Goal: Task Accomplishment & Management: Manage account settings

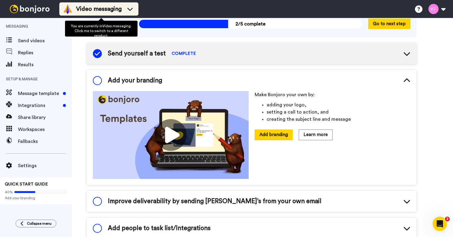
click at [116, 10] on span "Video messaging" at bounding box center [99, 9] width 46 height 8
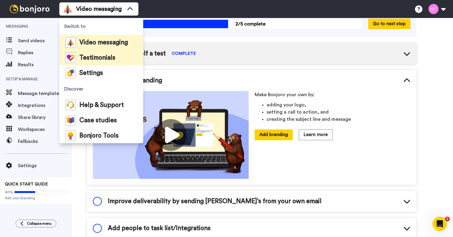
click at [105, 60] on span "Testimonials" at bounding box center [97, 58] width 36 height 6
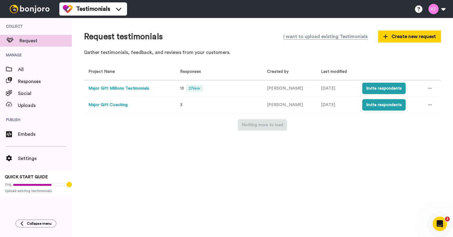
click at [120, 104] on button "Major Gift Coaching" at bounding box center [107, 105] width 39 height 6
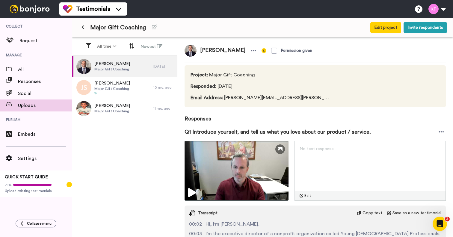
click at [23, 107] on span "Uploads" at bounding box center [45, 105] width 54 height 7
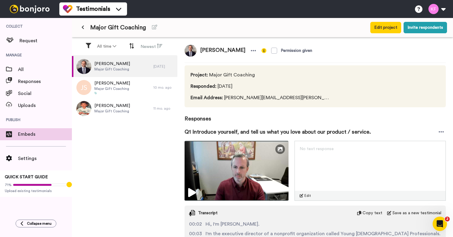
click at [23, 135] on span "Embeds" at bounding box center [45, 134] width 54 height 7
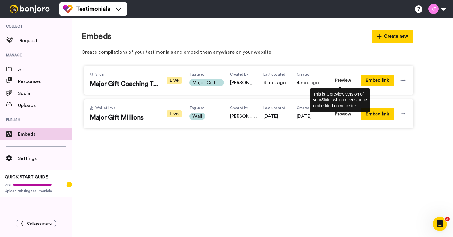
click at [337, 86] on div "Preview Embed link" at bounding box center [369, 80] width 78 height 17
click at [341, 79] on button "Preview" at bounding box center [343, 81] width 26 height 12
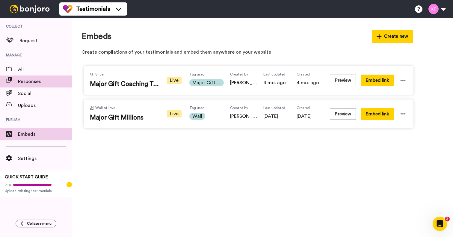
click at [25, 83] on span "Responses" at bounding box center [45, 81] width 54 height 7
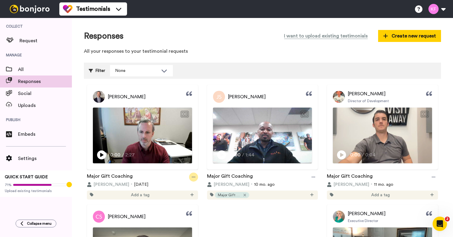
click at [193, 175] on icon at bounding box center [194, 177] width 4 height 4
click at [161, 174] on div "Major Gift Coaching" at bounding box center [142, 177] width 111 height 9
click at [145, 195] on span "Add a tag" at bounding box center [140, 195] width 19 height 6
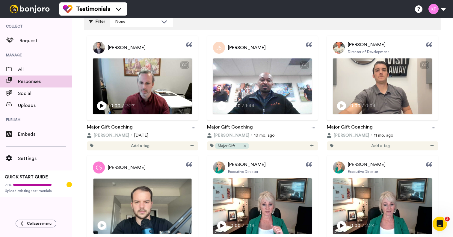
scroll to position [64, 0]
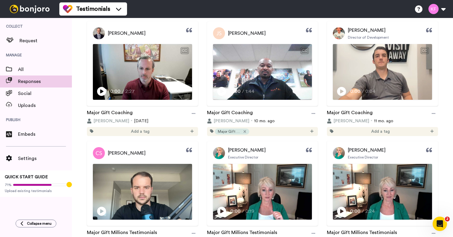
click at [104, 131] on div "Add a tag" at bounding box center [142, 131] width 111 height 9
click at [193, 130] on icon at bounding box center [192, 131] width 4 height 4
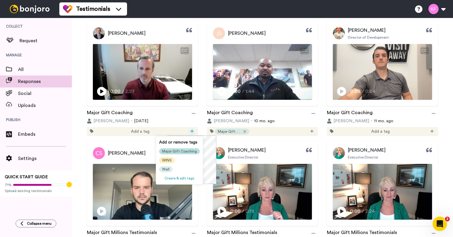
click at [174, 152] on span "Major Gift Coaching" at bounding box center [179, 151] width 35 height 5
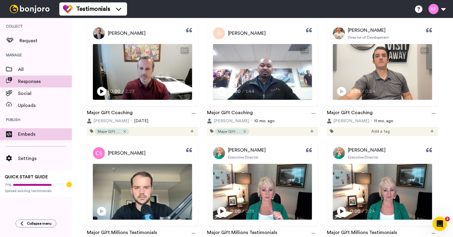
click at [27, 132] on span "Embeds" at bounding box center [45, 134] width 54 height 7
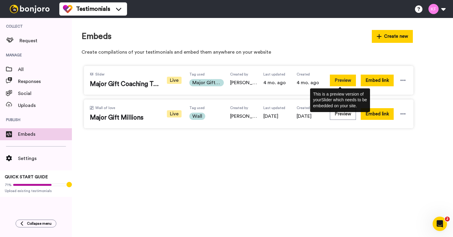
click at [344, 79] on button "Preview" at bounding box center [343, 81] width 26 height 12
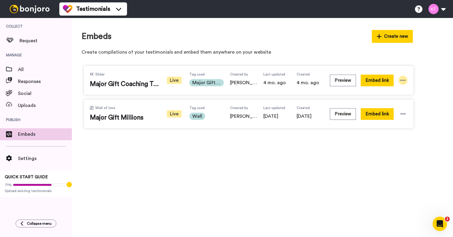
click at [400, 77] on div at bounding box center [403, 80] width 9 height 9
click at [23, 83] on span "Responses" at bounding box center [45, 81] width 54 height 7
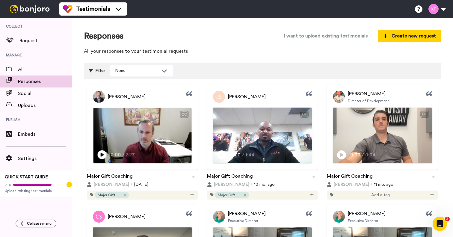
click at [160, 136] on img at bounding box center [143, 135] width 98 height 55
click at [160, 136] on video at bounding box center [143, 135] width 98 height 55
click at [194, 178] on icon at bounding box center [194, 177] width 4 height 4
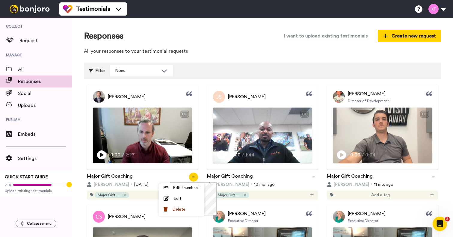
click at [86, 154] on div "Peter Blute CC Play/Pause 0:00 / 2:27 Major Gift Coaching Peter Blute 7 days ag…" at bounding box center [142, 142] width 117 height 115
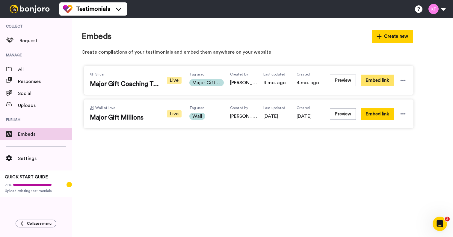
click at [388, 80] on button "Embed link" at bounding box center [377, 81] width 33 height 12
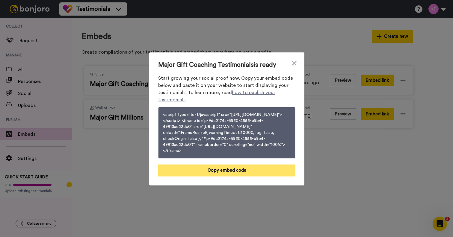
click at [220, 175] on button "Copy embed code" at bounding box center [226, 171] width 137 height 12
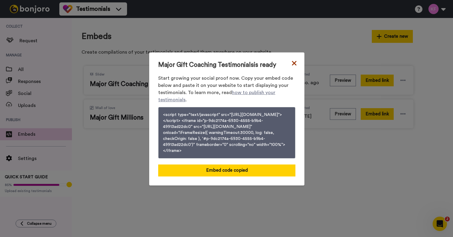
click at [293, 61] on icon at bounding box center [294, 63] width 4 height 4
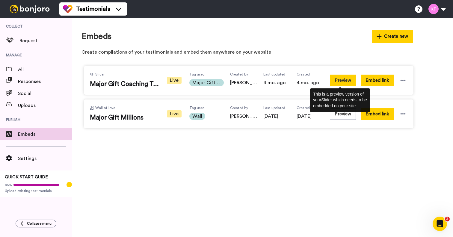
click at [338, 79] on button "Preview" at bounding box center [343, 81] width 26 height 12
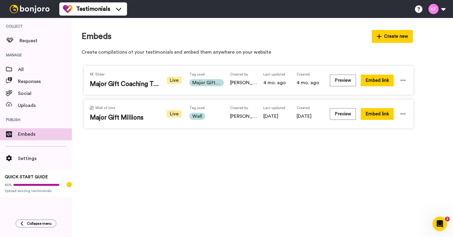
click at [210, 84] on span "Major Gift Coaching" at bounding box center [207, 82] width 34 height 7
click at [42, 83] on span "Responses" at bounding box center [45, 81] width 54 height 7
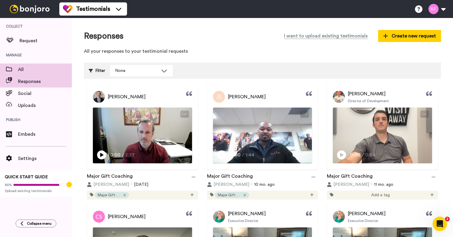
click at [17, 67] on span at bounding box center [9, 70] width 18 height 6
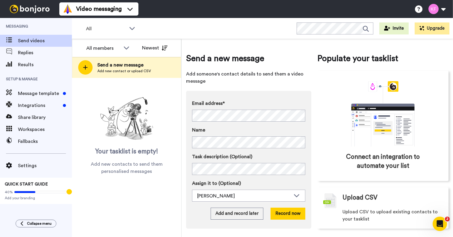
click at [115, 21] on div "All Invite Upgrade" at bounding box center [262, 28] width 381 height 21
click at [121, 8] on span "Video messaging" at bounding box center [99, 9] width 46 height 8
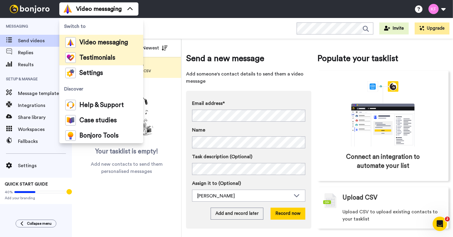
click at [100, 61] on span "Testimonials" at bounding box center [97, 58] width 36 height 6
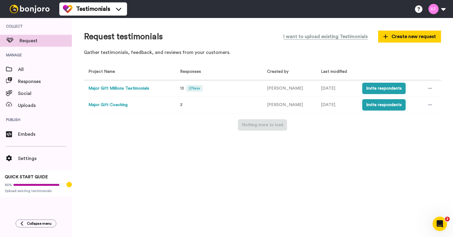
click at [125, 105] on button "Major Gift Coaching" at bounding box center [107, 105] width 39 height 6
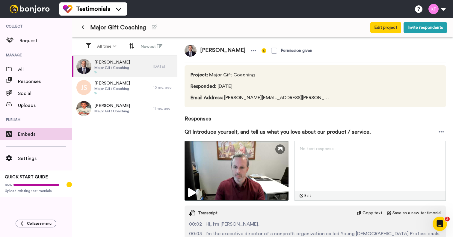
click at [34, 133] on span "Embeds" at bounding box center [45, 134] width 54 height 7
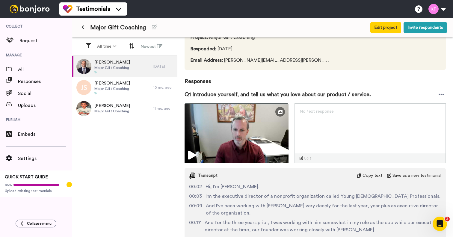
scroll to position [60, 0]
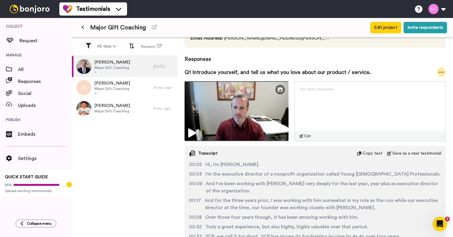
click at [441, 71] on icon at bounding box center [441, 72] width 5 height 6
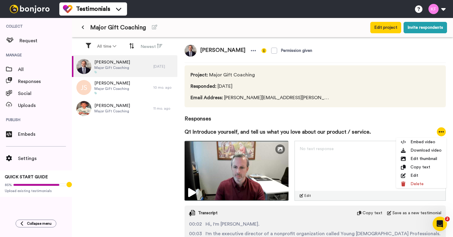
scroll to position [0, 0]
click at [379, 28] on button "Edit project" at bounding box center [386, 27] width 31 height 11
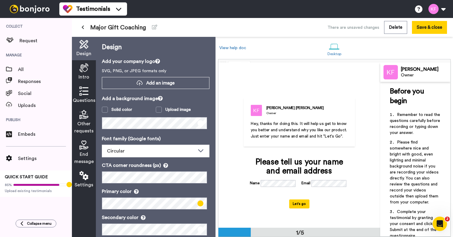
click at [83, 26] on icon at bounding box center [83, 27] width 3 height 4
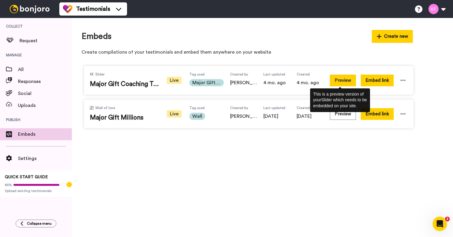
click at [340, 79] on button "Preview" at bounding box center [343, 81] width 26 height 12
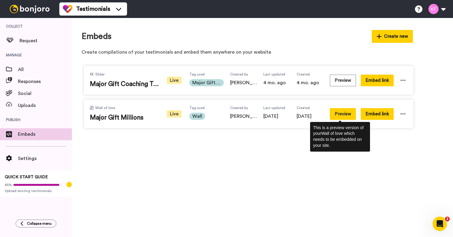
click at [350, 113] on button "Preview" at bounding box center [343, 114] width 26 height 12
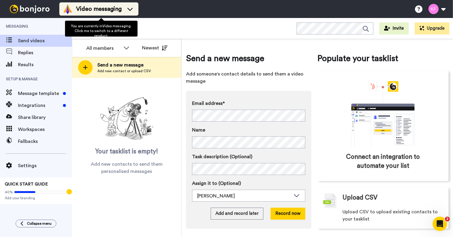
click at [122, 10] on span "Video messaging" at bounding box center [99, 9] width 46 height 8
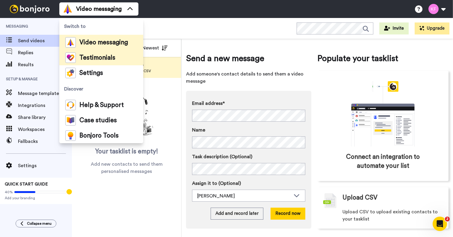
click at [104, 57] on span "Testimonials" at bounding box center [97, 58] width 36 height 6
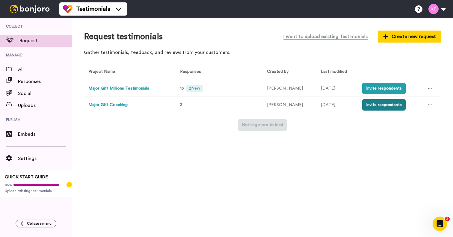
click at [377, 103] on button "Invite respondents" at bounding box center [384, 104] width 43 height 11
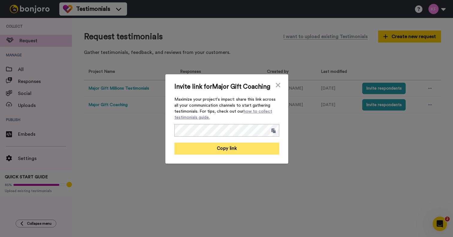
click at [230, 154] on button "Copy link" at bounding box center [227, 149] width 105 height 12
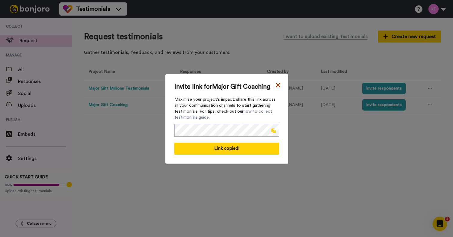
click at [277, 83] on icon at bounding box center [278, 85] width 4 height 4
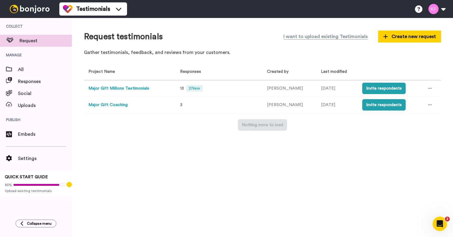
click at [128, 105] on button "Major Gift Coaching" at bounding box center [107, 105] width 39 height 6
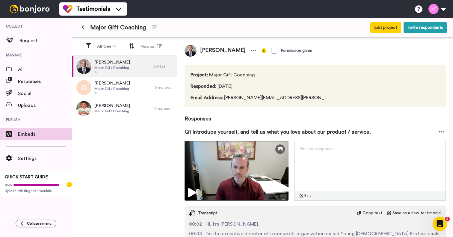
click at [25, 135] on span "Embeds" at bounding box center [45, 134] width 54 height 7
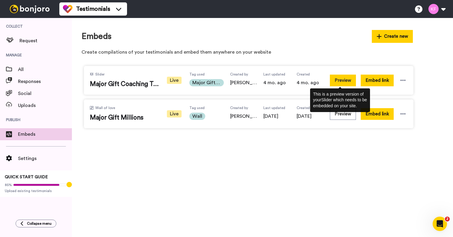
click at [346, 80] on button "Preview" at bounding box center [343, 81] width 26 height 12
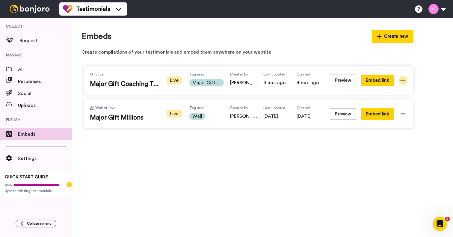
click at [403, 79] on icon at bounding box center [403, 80] width 6 height 6
click at [325, 50] on p "Create compilations of your testimonials and embed them anywhere on your website" at bounding box center [248, 52] width 332 height 7
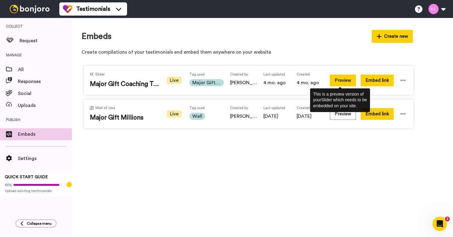
click at [330, 82] on button "Preview" at bounding box center [343, 81] width 26 height 12
